Goal: Check status: Check status

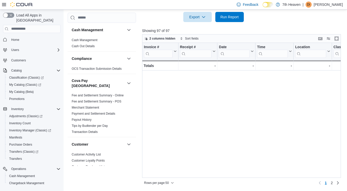
scroll to position [0, 571]
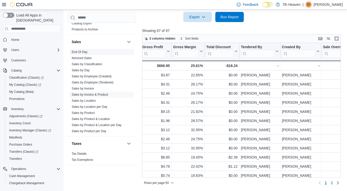
click at [79, 50] on link "End Of Day" at bounding box center [80, 52] width 16 height 4
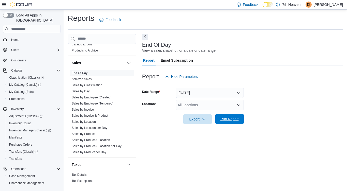
click at [228, 117] on span "Run Report" at bounding box center [229, 119] width 18 height 5
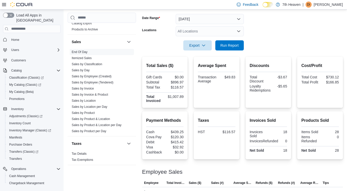
scroll to position [73, 0]
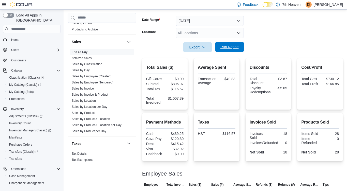
click at [234, 45] on span "Run Report" at bounding box center [229, 46] width 18 height 5
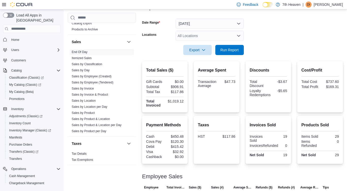
scroll to position [49, 0]
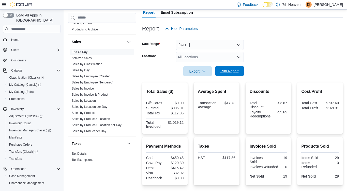
click at [231, 69] on span "Run Report" at bounding box center [229, 71] width 18 height 5
click at [229, 73] on span "Run Report" at bounding box center [229, 71] width 18 height 5
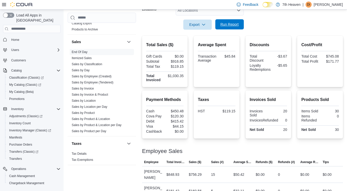
scroll to position [114, 0]
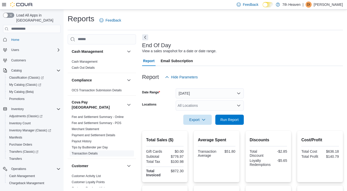
scroll to position [45, 0]
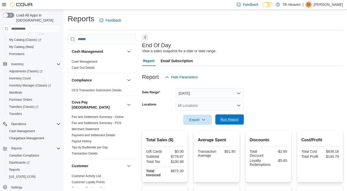
click at [235, 117] on span "Run Report" at bounding box center [229, 119] width 18 height 5
click at [207, 93] on button "[DATE]" at bounding box center [210, 93] width 68 height 10
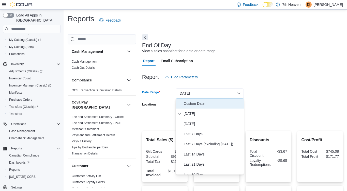
click at [206, 101] on span "Custom Date" at bounding box center [213, 104] width 58 height 6
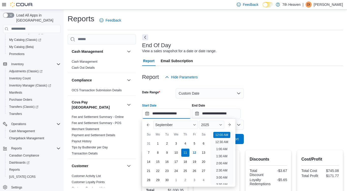
click at [170, 111] on input "**********" at bounding box center [166, 114] width 49 height 10
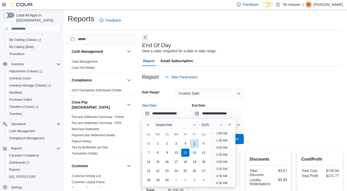
click at [195, 140] on div "5" at bounding box center [194, 143] width 9 height 9
type input "**********"
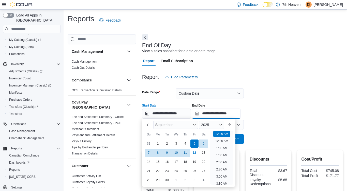
click at [217, 111] on input "**********" at bounding box center [216, 114] width 49 height 10
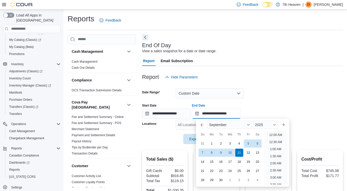
scroll to position [289, 0]
click at [248, 141] on div "5" at bounding box center [248, 143] width 9 height 9
type input "**********"
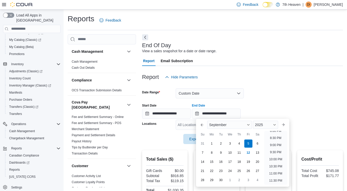
click at [263, 100] on div "**********" at bounding box center [242, 109] width 201 height 19
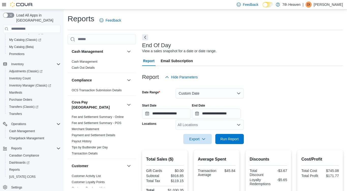
click at [233, 125] on div "All Locations" at bounding box center [210, 125] width 68 height 10
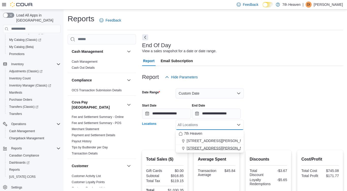
click at [206, 147] on span "[STREET_ADDRESS][PERSON_NAME]" at bounding box center [218, 148] width 65 height 5
click at [256, 139] on form "**********" at bounding box center [242, 113] width 201 height 62
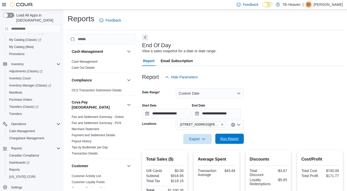
click at [238, 138] on span "Run Report" at bounding box center [229, 138] width 18 height 5
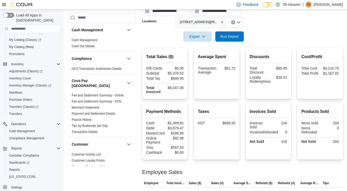
scroll to position [80, 0]
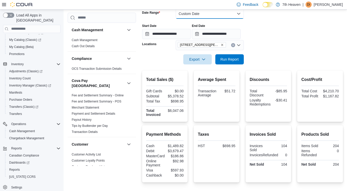
click at [201, 14] on button "Custom Date" at bounding box center [210, 14] width 68 height 10
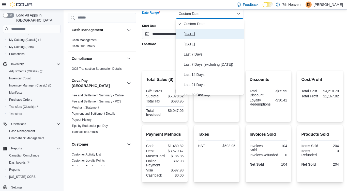
click at [193, 34] on span "[DATE]" at bounding box center [213, 34] width 58 height 6
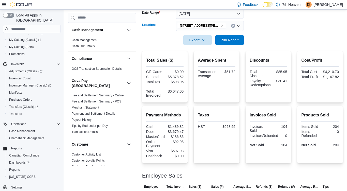
click at [221, 25] on icon "Remove 114 Markham Rd from selection in this group" at bounding box center [222, 25] width 3 height 3
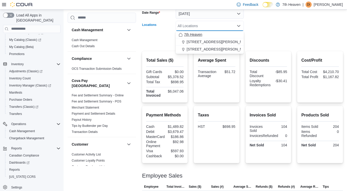
click at [225, 34] on div "7th Heaven" at bounding box center [210, 34] width 62 height 5
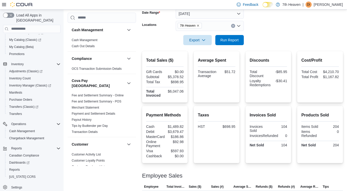
click at [271, 29] on form "Date Range Today Locations 7th Heaven Export Run Report" at bounding box center [242, 24] width 201 height 43
click at [231, 42] on span "Run Report" at bounding box center [229, 40] width 22 height 10
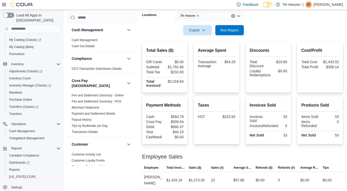
scroll to position [81, 0]
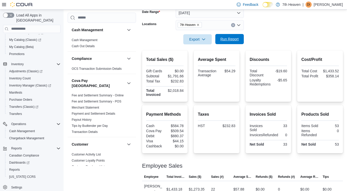
click at [225, 37] on span "Run Report" at bounding box center [229, 39] width 18 height 5
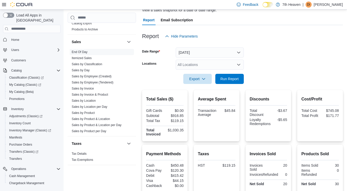
scroll to position [32, 0]
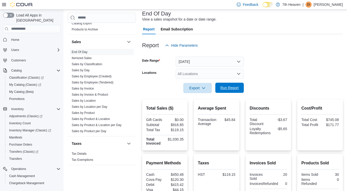
click at [225, 86] on span "Run Report" at bounding box center [229, 87] width 18 height 5
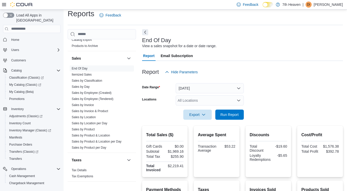
scroll to position [4, 0]
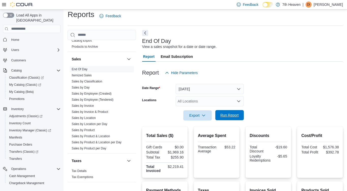
click at [229, 114] on span "Run Report" at bounding box center [229, 115] width 18 height 5
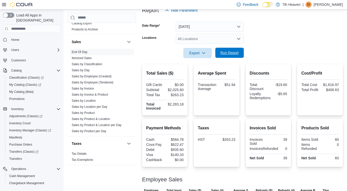
scroll to position [65, 0]
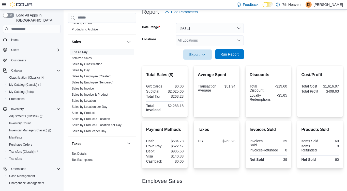
click at [232, 55] on span "Run Report" at bounding box center [229, 54] width 18 height 5
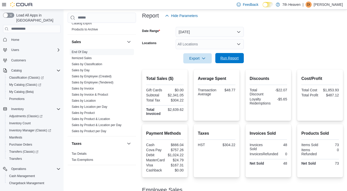
scroll to position [56, 0]
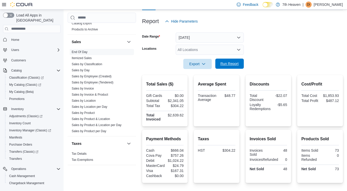
click at [235, 66] on span "Run Report" at bounding box center [229, 63] width 18 height 5
